Goal: Find specific page/section

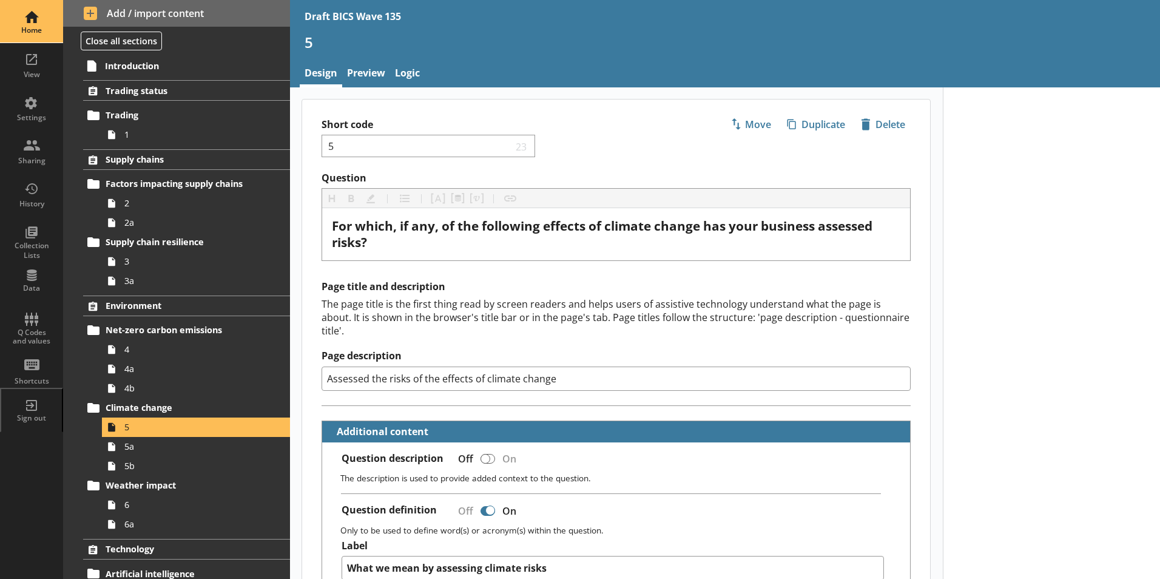
click at [31, 30] on div "Home" at bounding box center [31, 30] width 42 height 10
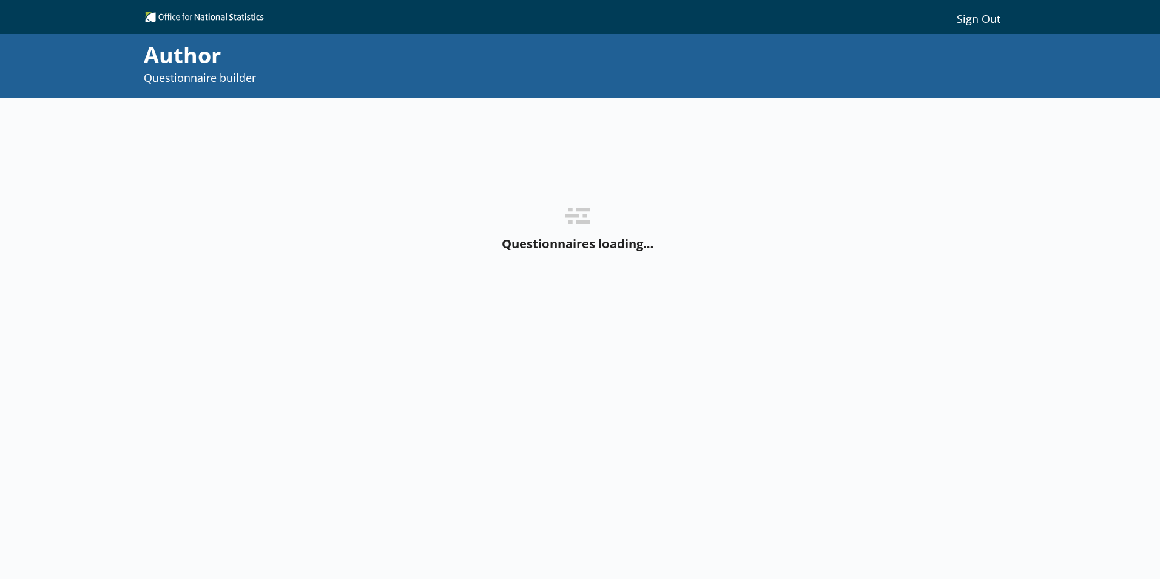
click at [226, 170] on div "Questionnaires loading…" at bounding box center [577, 230] width 864 height 265
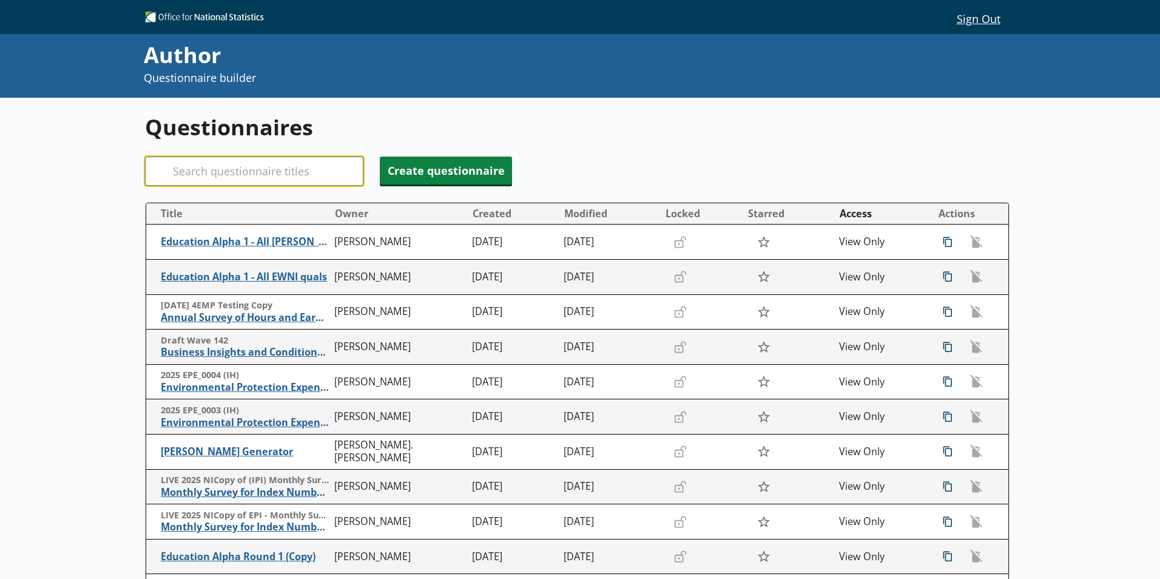
click at [212, 169] on input "Search" at bounding box center [254, 170] width 218 height 29
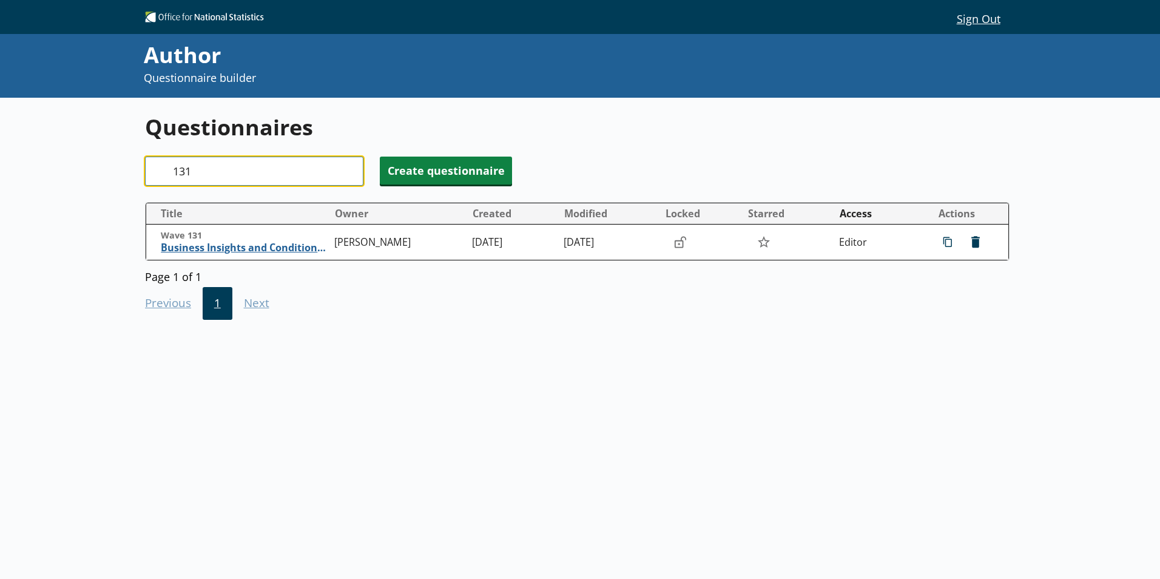
click at [205, 169] on input "131" at bounding box center [254, 170] width 218 height 29
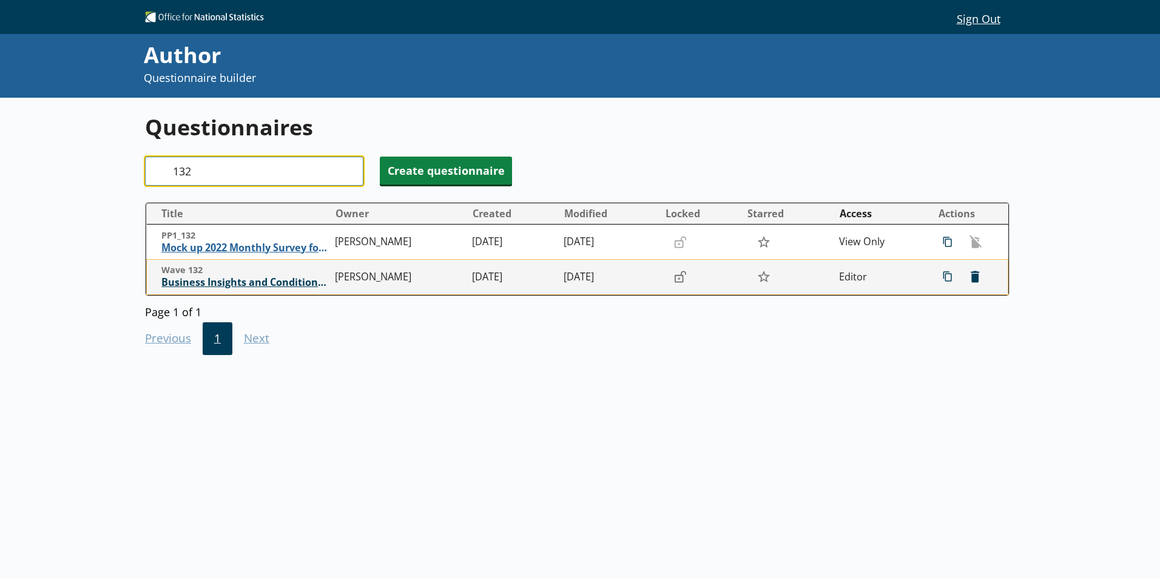
type input "132"
click at [227, 285] on span "Business Insights and Conditions Survey (BICS)" at bounding box center [244, 282] width 167 height 13
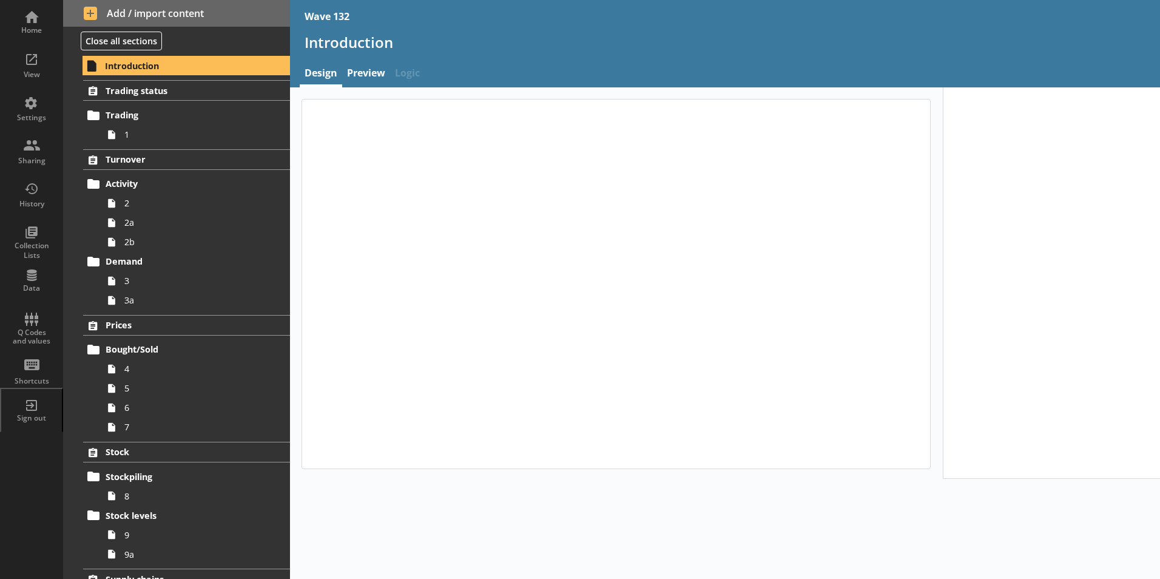
type textarea "x"
